Goal: Task Accomplishment & Management: Use online tool/utility

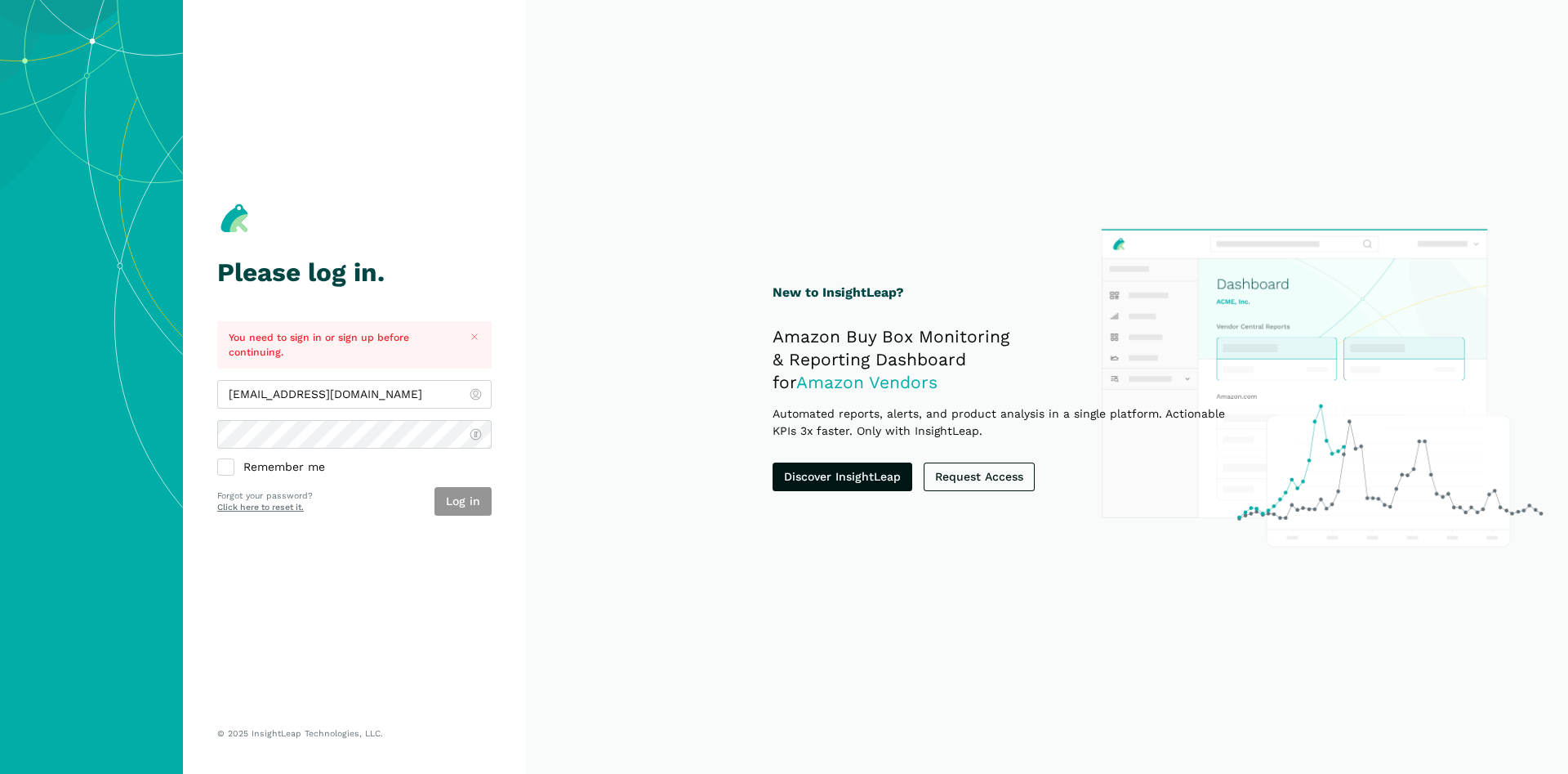
type input "[EMAIL_ADDRESS][DOMAIN_NAME]"
click at [473, 509] on button "Log in" at bounding box center [463, 501] width 57 height 29
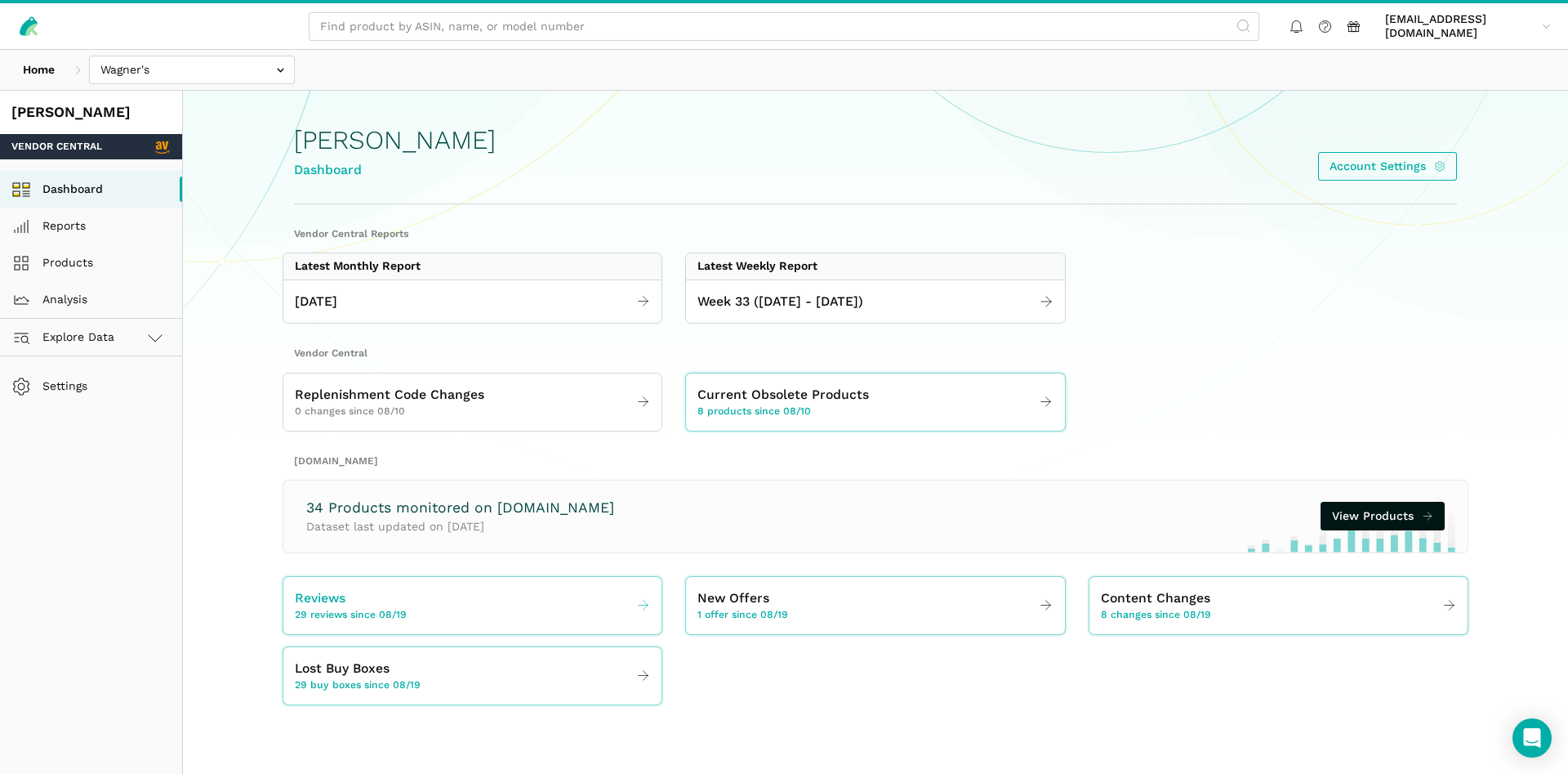
click at [454, 601] on link "Reviews 29 reviews since 08/19" at bounding box center [472, 605] width 378 height 46
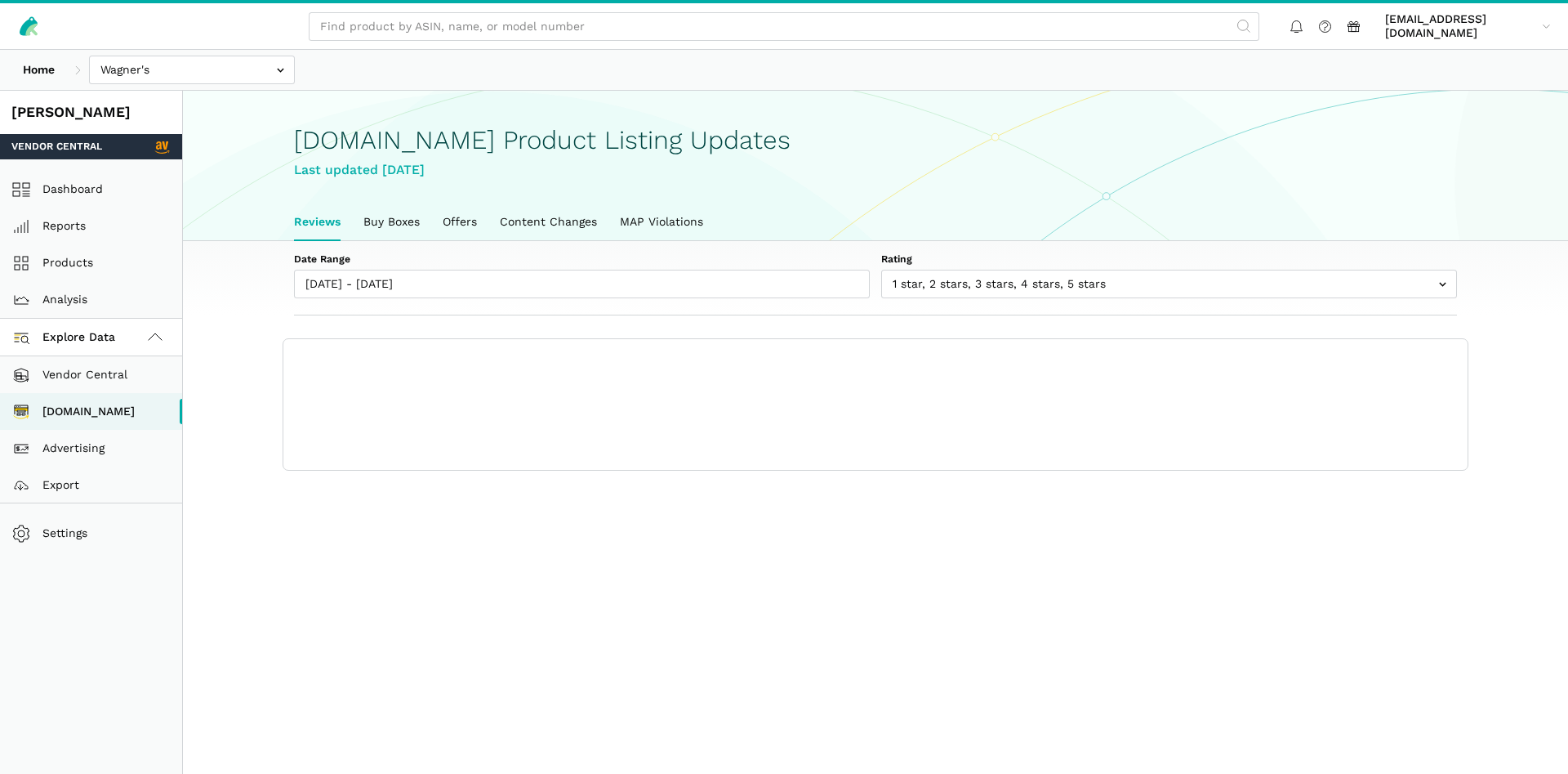
scroll to position [6, 0]
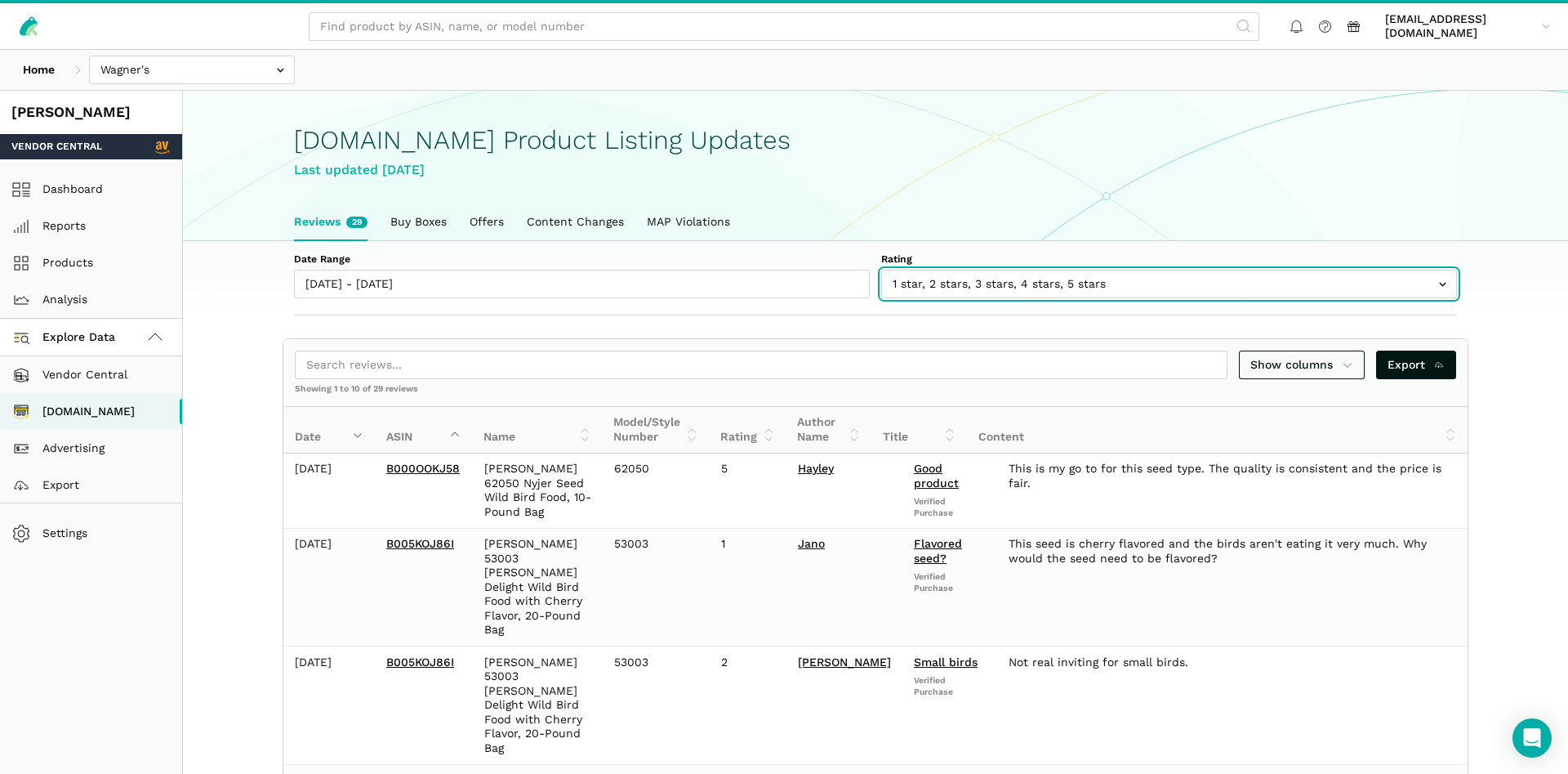
click at [970, 276] on input "text" at bounding box center [1169, 284] width 575 height 29
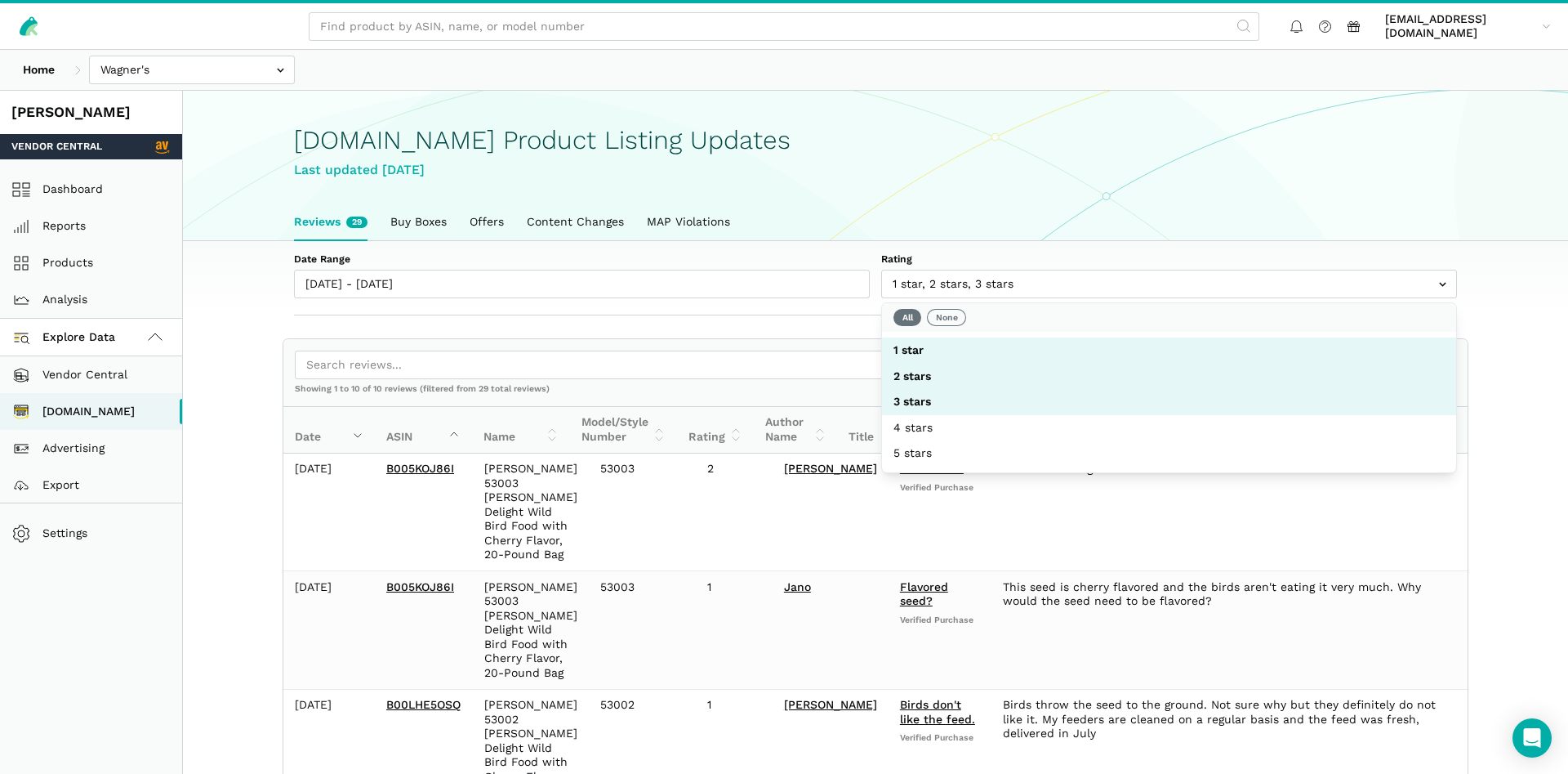
click at [993, 171] on div "Last updated August 25, 2025" at bounding box center [875, 170] width 1163 height 20
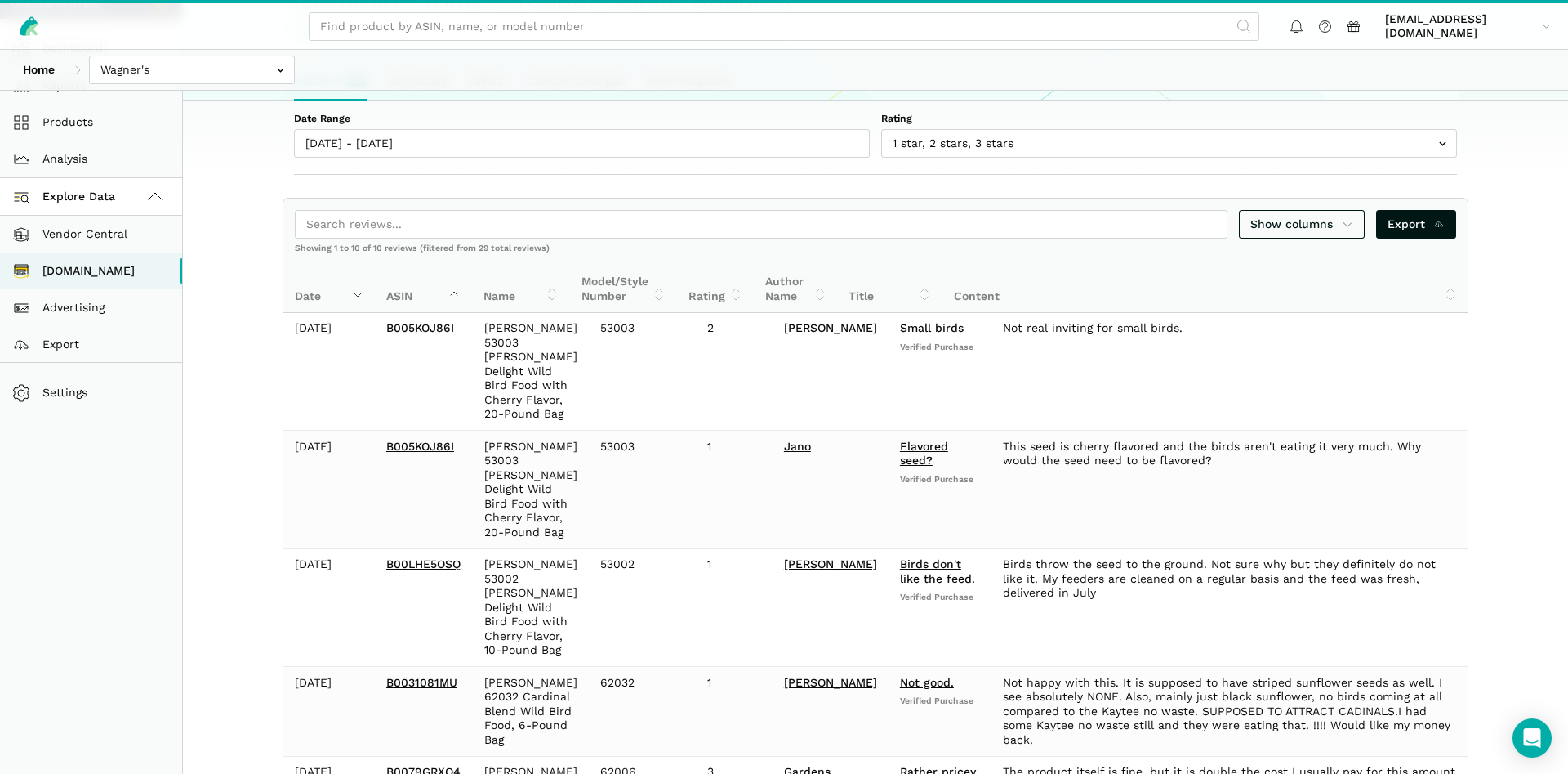
scroll to position [110, 0]
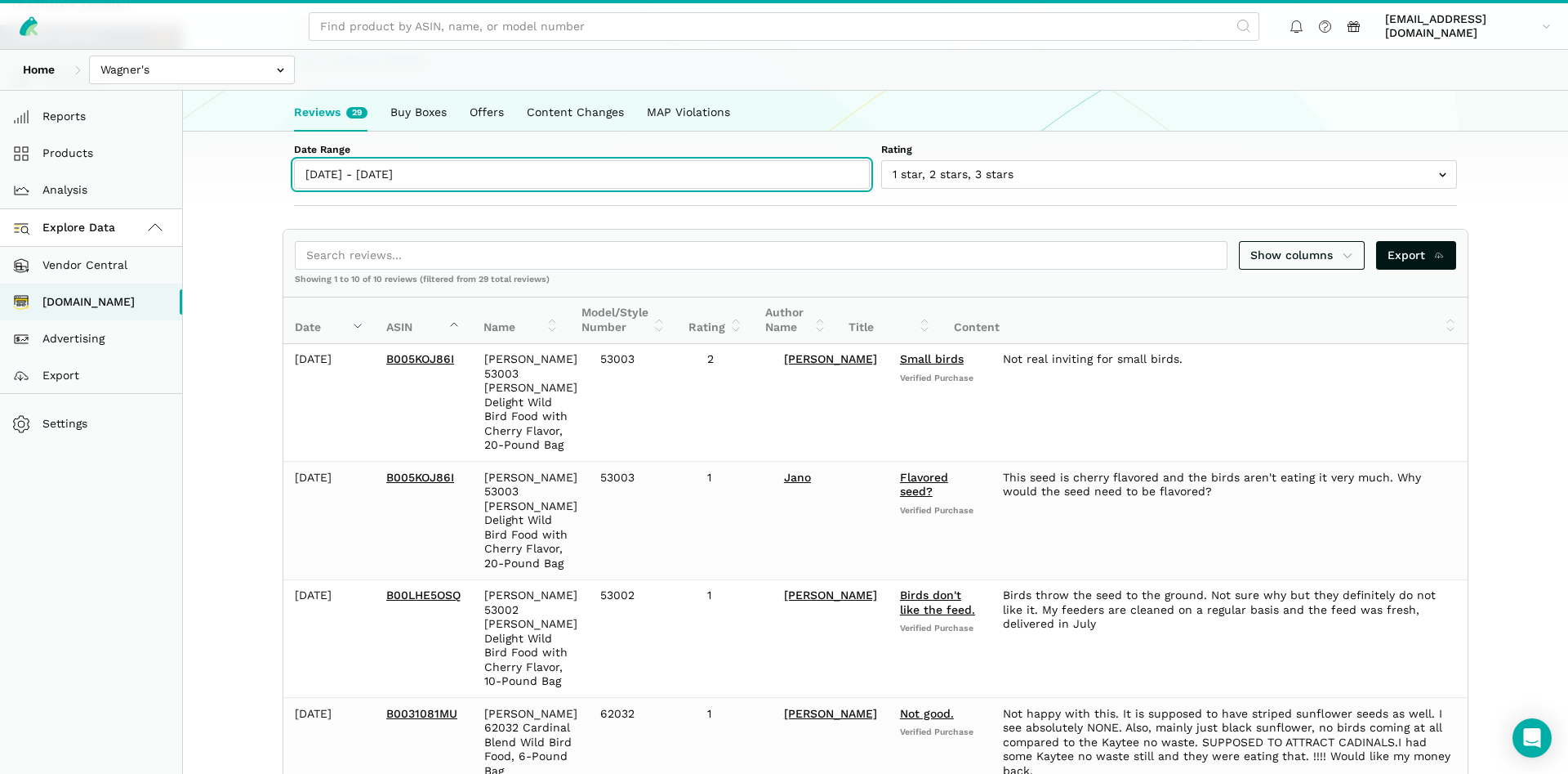
type input "08/19/2025"
type input "08/25/2025"
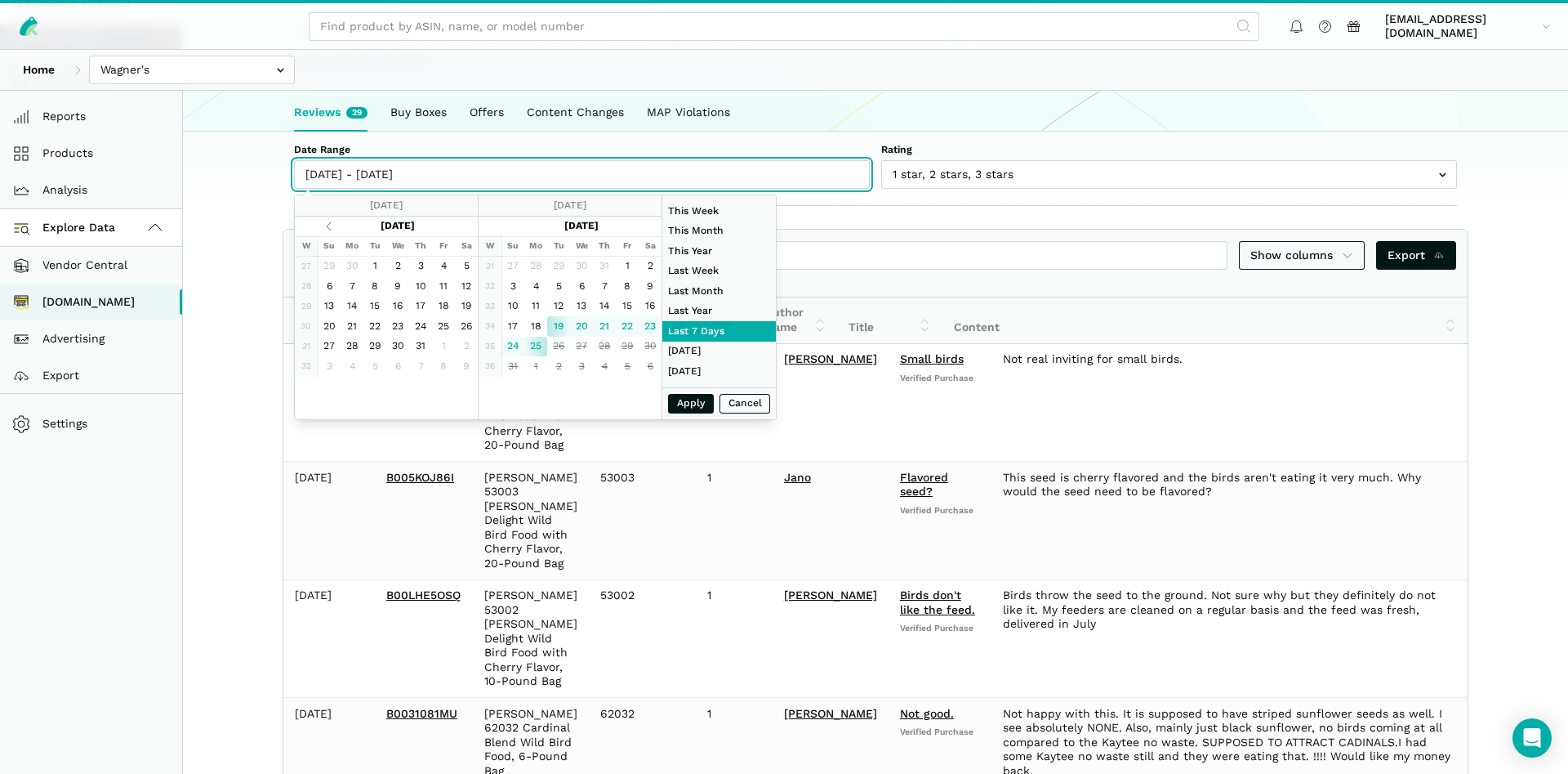
click at [370, 176] on input "08/19/2025 - 08/25/2025" at bounding box center [582, 174] width 575 height 29
type input "08/17/2025"
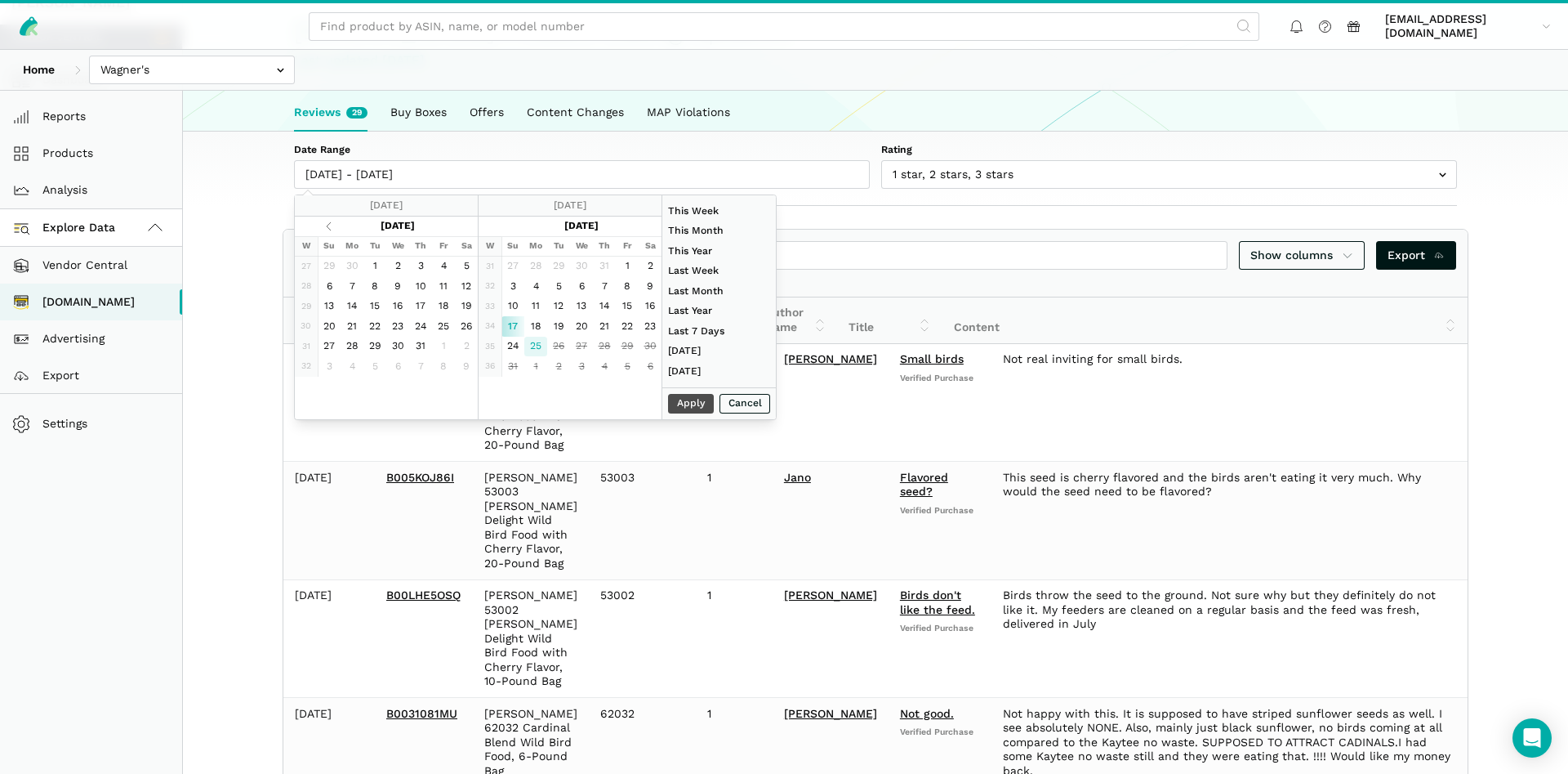
type input "08/25/2025"
type input "08/17/2025"
click at [673, 403] on button "Apply" at bounding box center [691, 403] width 46 height 20
type input "08/17/2025 - 08/25/2025"
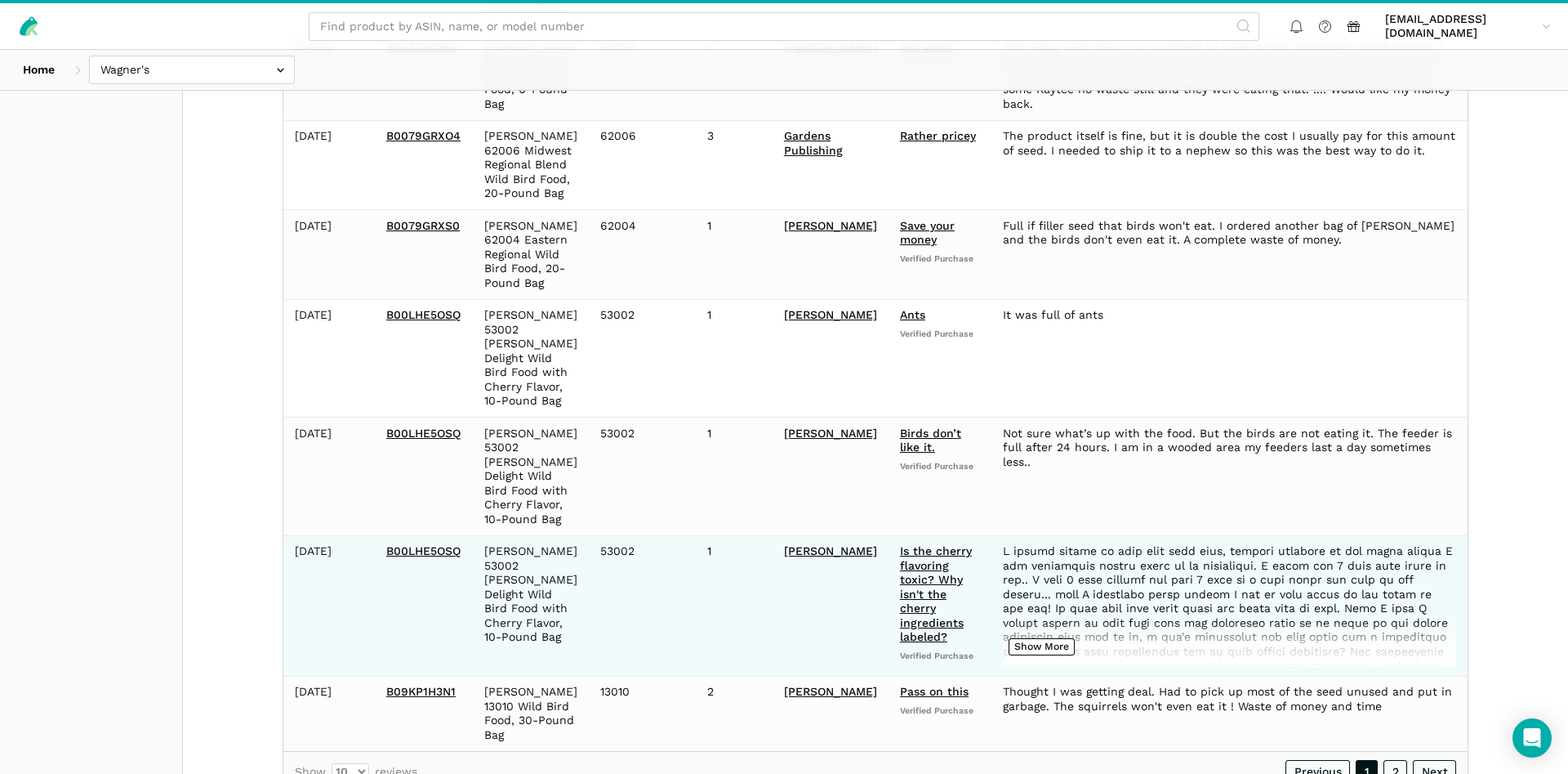
scroll to position [1027, 0]
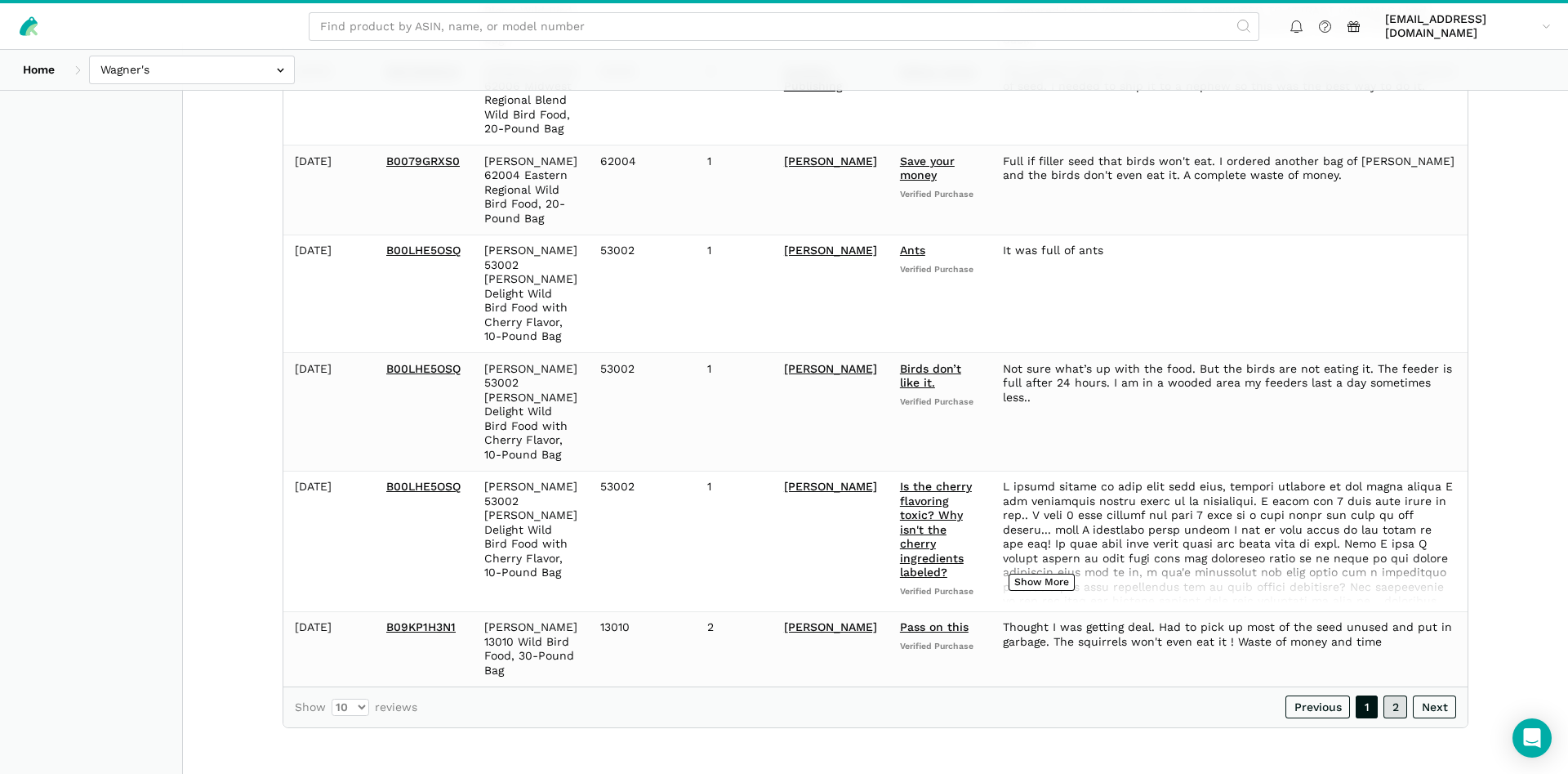
click at [1397, 708] on link "2" at bounding box center [1395, 707] width 24 height 23
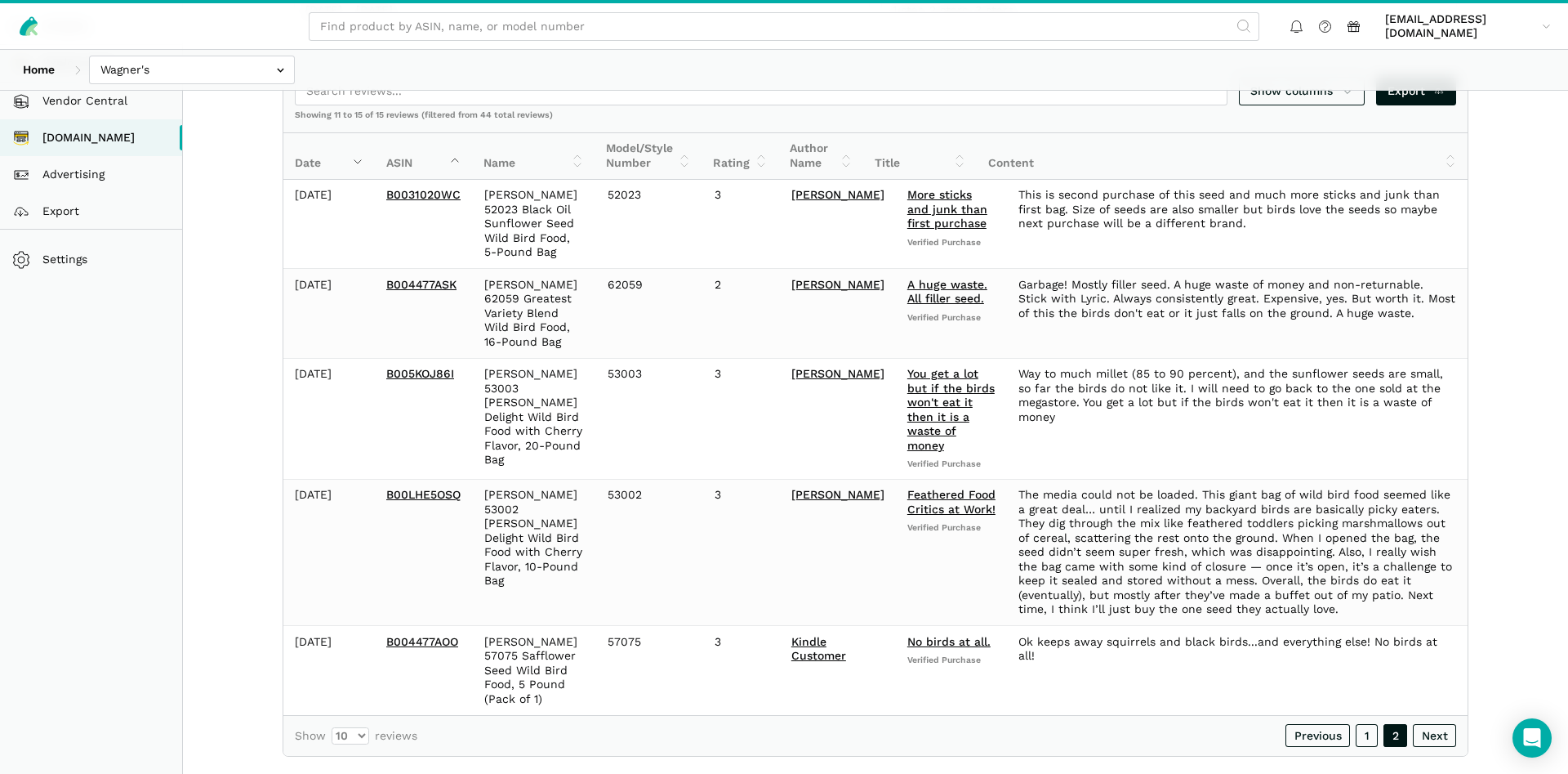
scroll to position [0, 0]
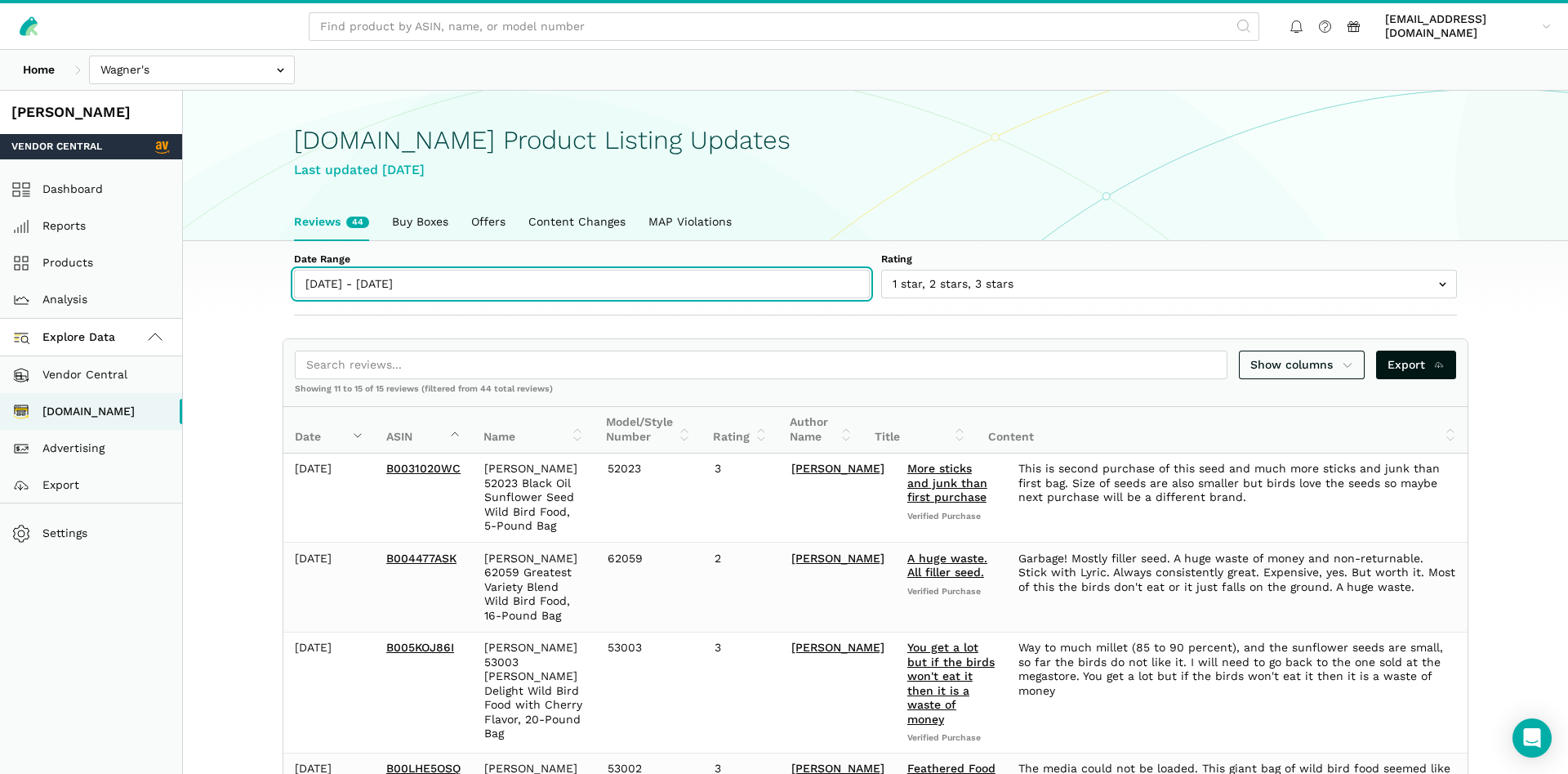
click at [363, 280] on input "08/17/2025 - 08/25/2025" at bounding box center [582, 284] width 575 height 29
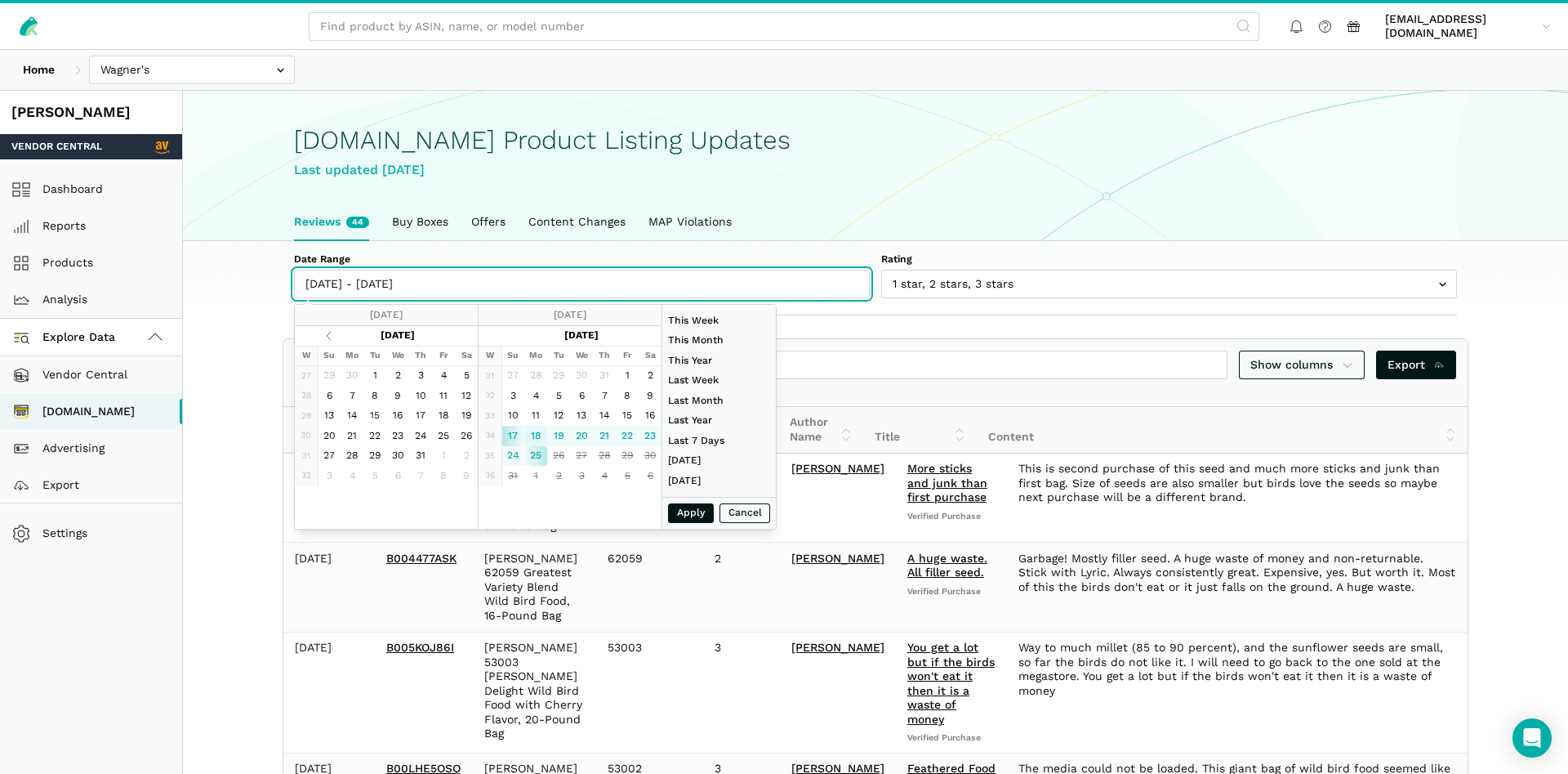
type input "08/18/2025"
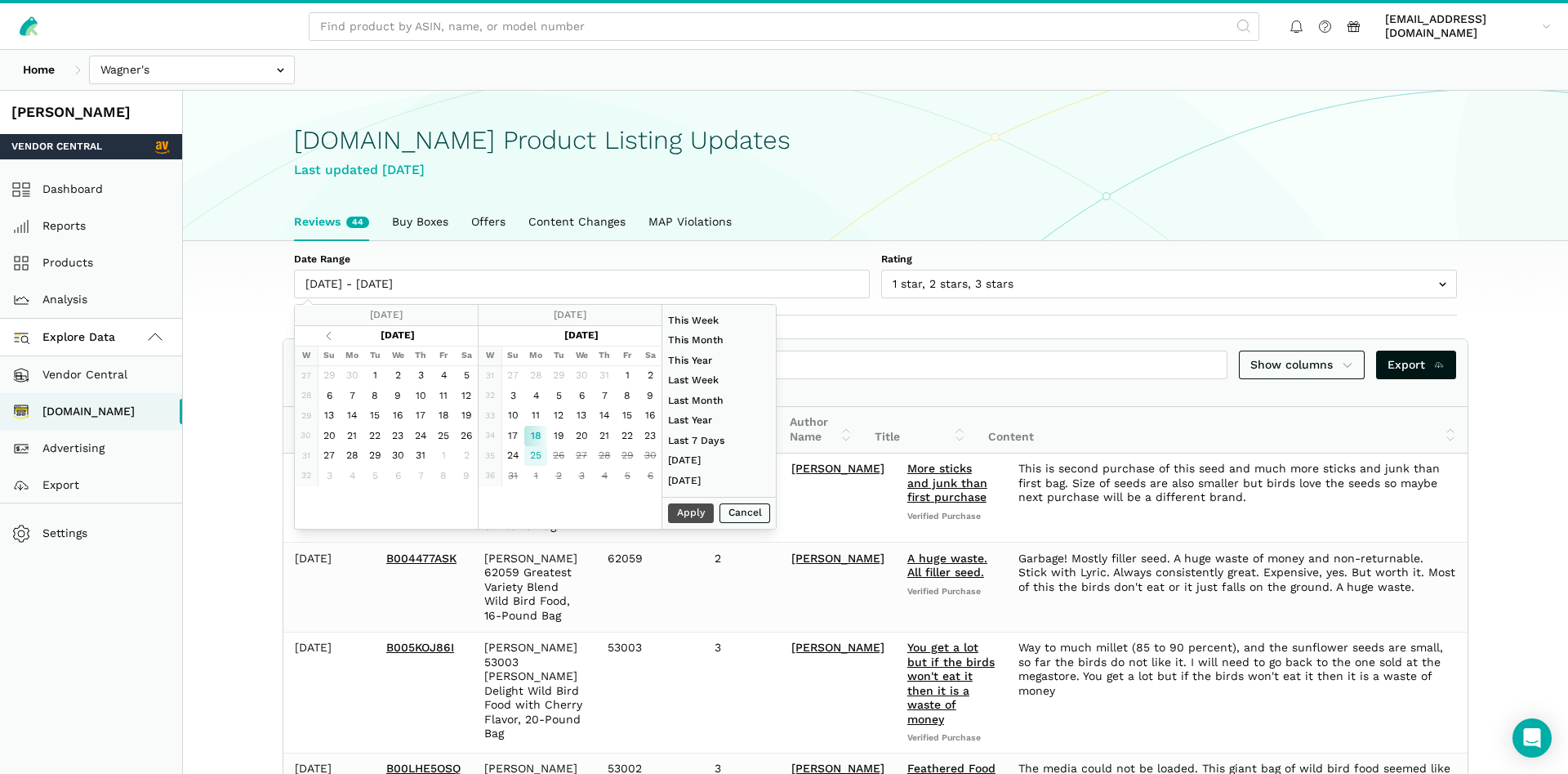
type input "08/25/2025"
type input "08/18/2025"
click at [698, 509] on button "Apply" at bounding box center [691, 513] width 46 height 20
type input "08/18/2025 - 08/25/2025"
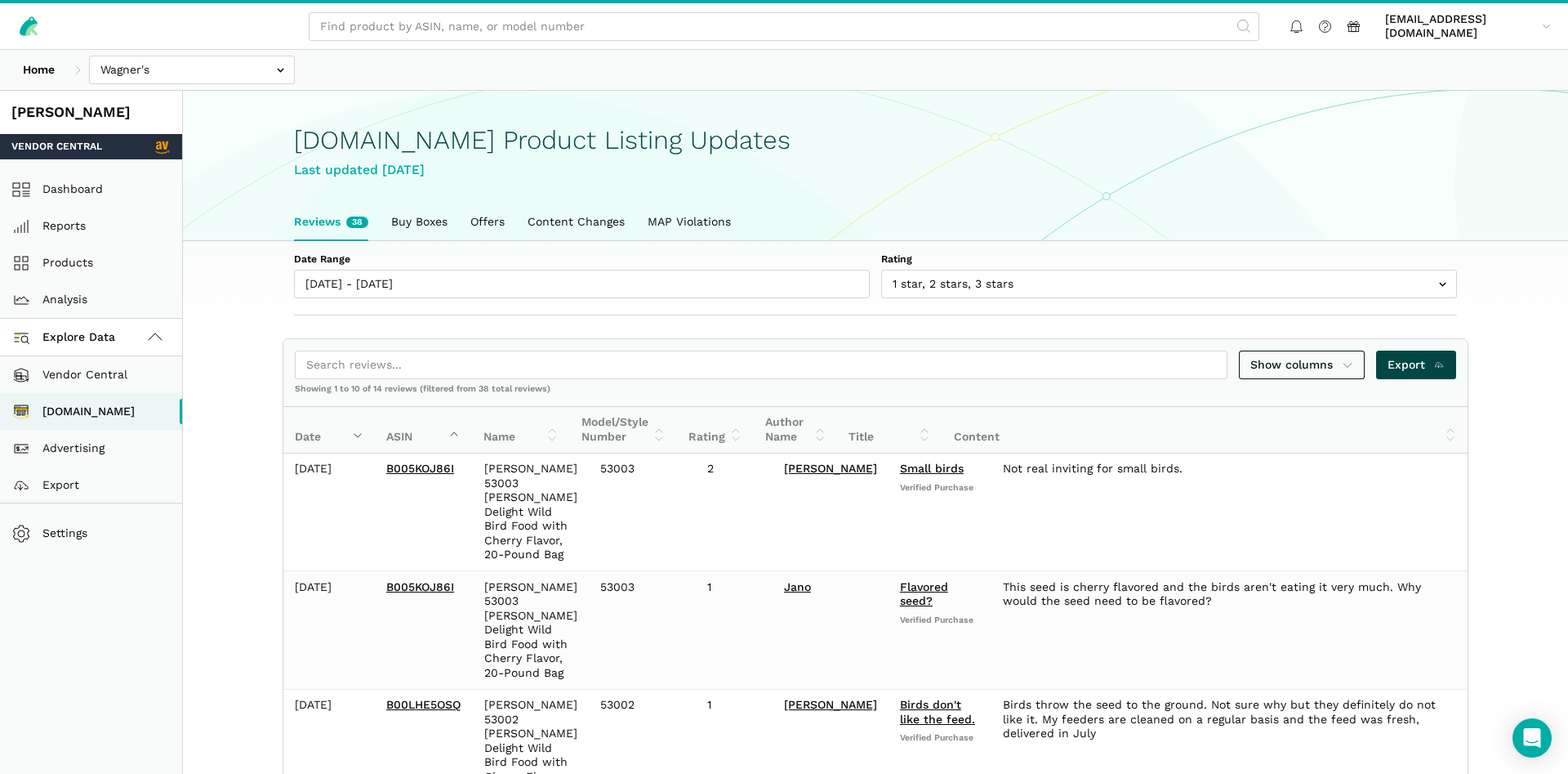
click at [1401, 368] on span "Export" at bounding box center [1417, 365] width 58 height 17
click at [30, 31] on icon at bounding box center [31, 30] width 12 height 12
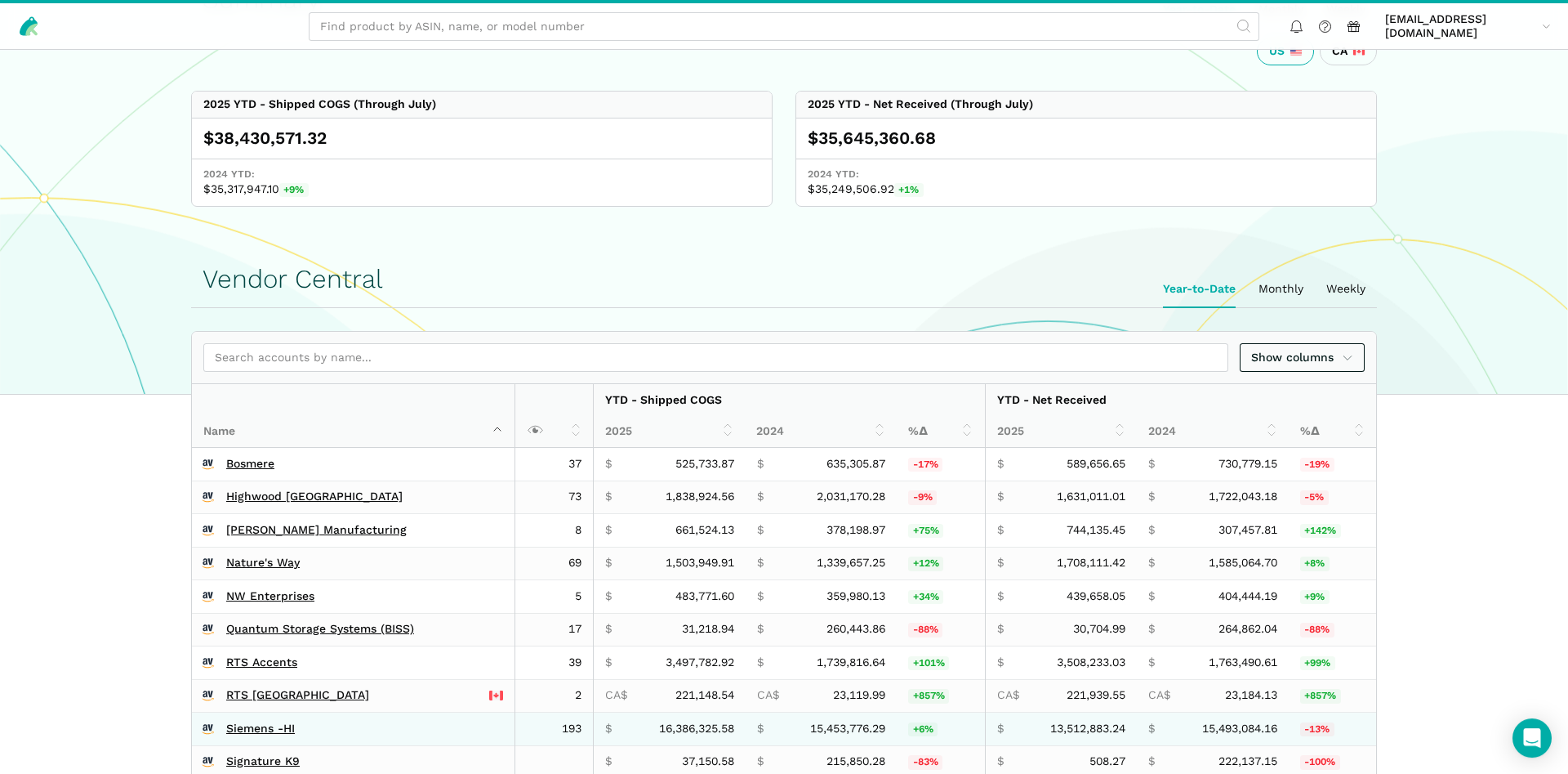
scroll to position [417, 0]
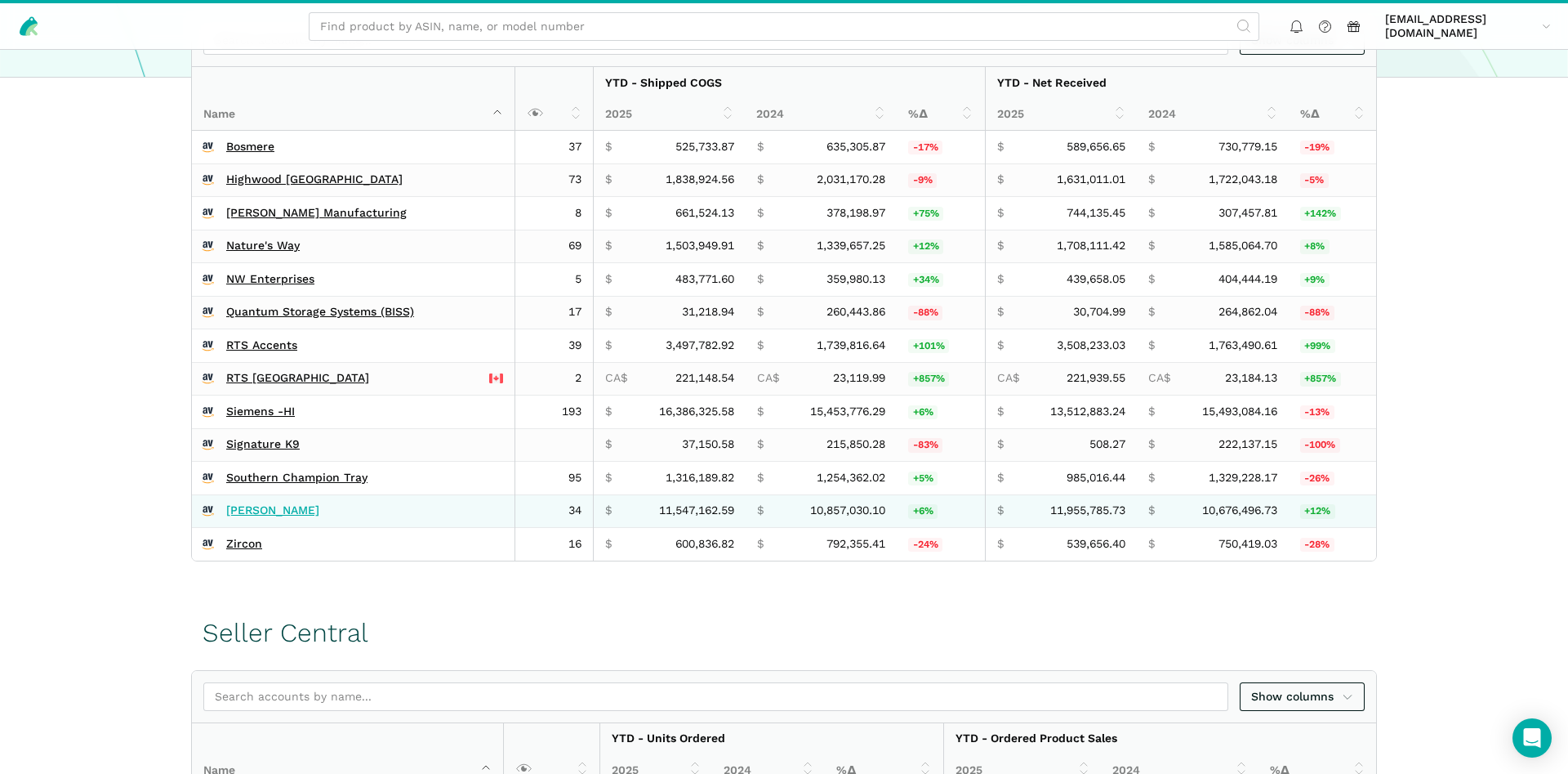
click at [238, 512] on link "[PERSON_NAME]" at bounding box center [273, 510] width 93 height 14
